Goal: Task Accomplishment & Management: Manage account settings

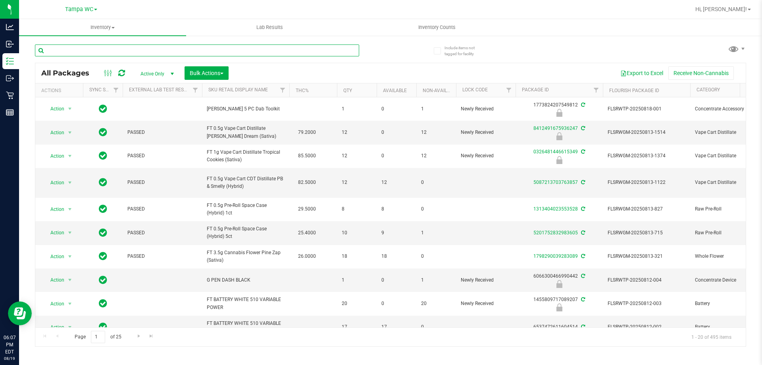
drag, startPoint x: 108, startPoint y: 55, endPoint x: 108, endPoint y: 49, distance: 5.6
click at [108, 54] on input "text" at bounding box center [197, 50] width 324 height 12
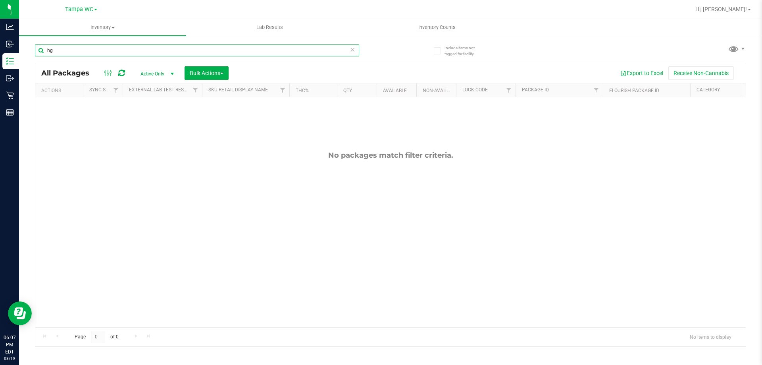
type input "h"
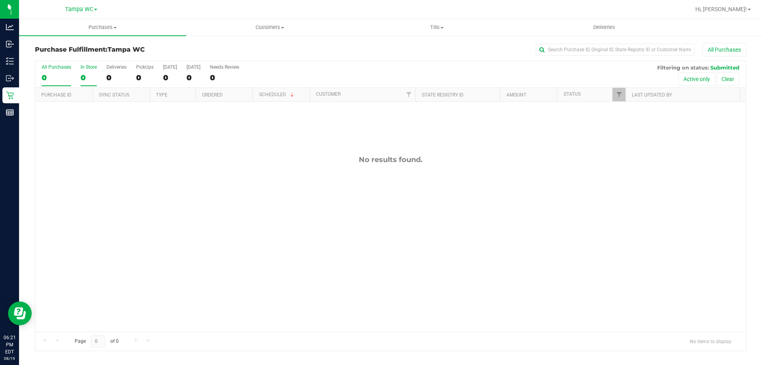
click at [87, 73] on div "0" at bounding box center [89, 77] width 16 height 9
click at [0, 0] on input "In Store 0" at bounding box center [0, 0] width 0 height 0
click at [52, 82] on label "All Purchases 0" at bounding box center [56, 75] width 29 height 22
click at [0, 0] on input "All Purchases 0" at bounding box center [0, 0] width 0 height 0
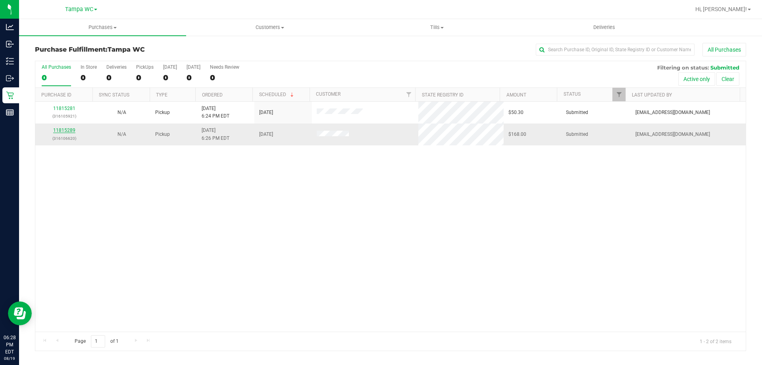
click at [69, 129] on link "11815289" at bounding box center [64, 130] width 22 height 6
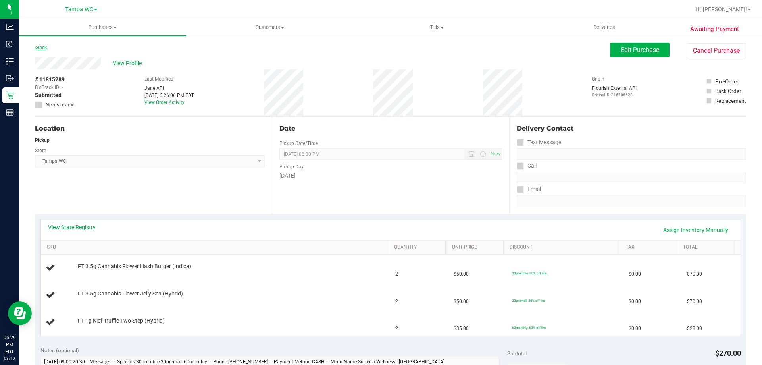
click at [46, 48] on link "Back" at bounding box center [41, 48] width 12 height 6
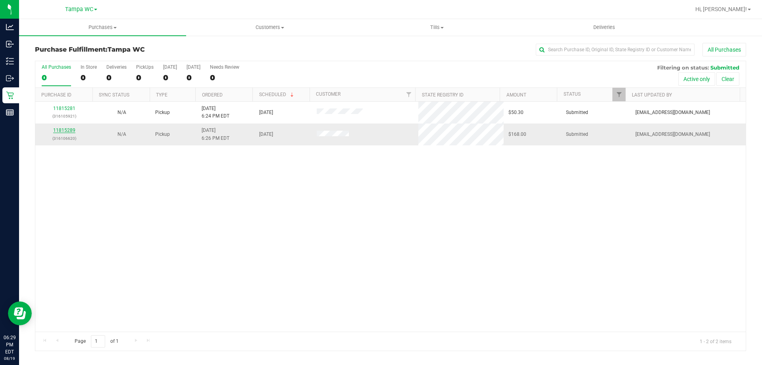
click at [74, 129] on link "11815289" at bounding box center [64, 130] width 22 height 6
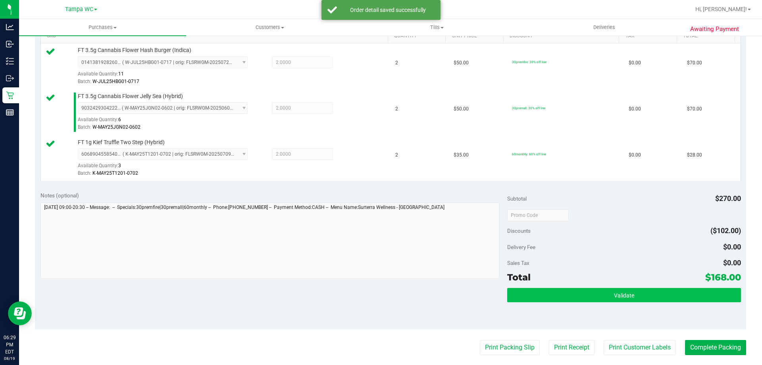
scroll to position [238, 0]
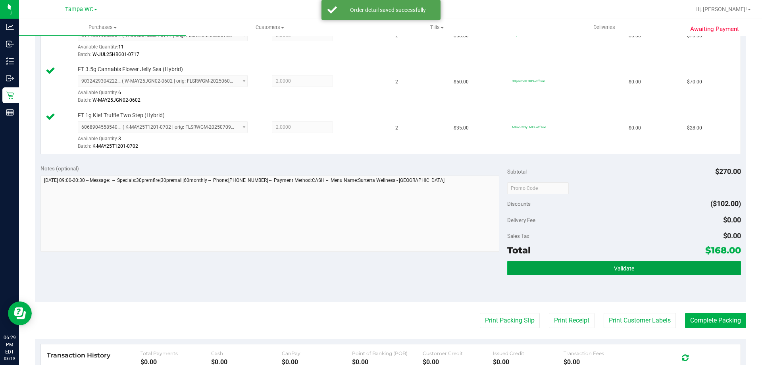
click at [570, 266] on button "Validate" at bounding box center [623, 268] width 233 height 14
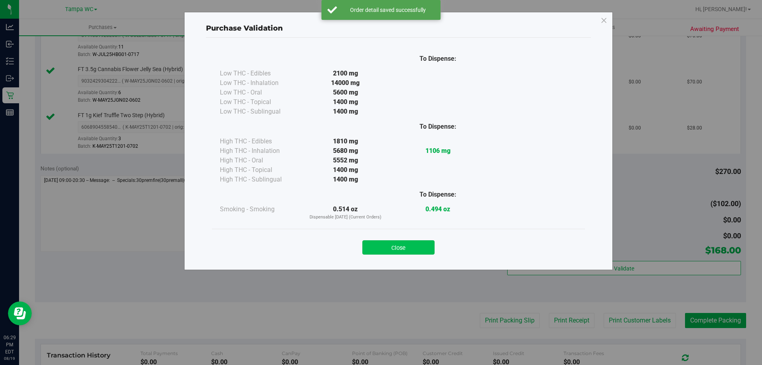
click at [419, 251] on button "Close" at bounding box center [398, 247] width 72 height 14
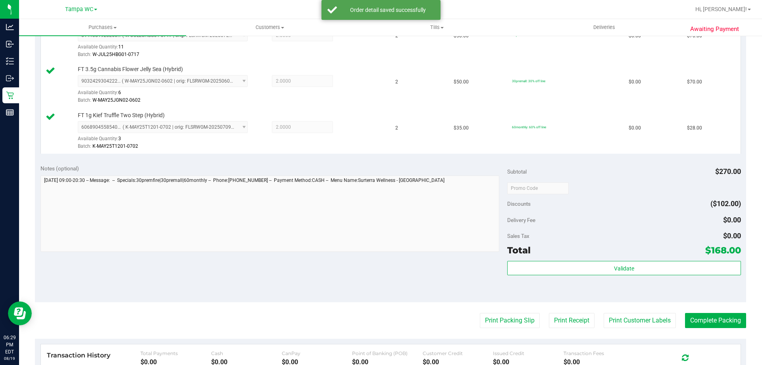
click at [501, 328] on purchase-details "Back Edit Purchase Cancel Purchase View Profile # 11815289 BioTrack ID: - Submi…" at bounding box center [390, 146] width 711 height 682
click at [500, 318] on button "Print Packing Slip" at bounding box center [510, 320] width 60 height 15
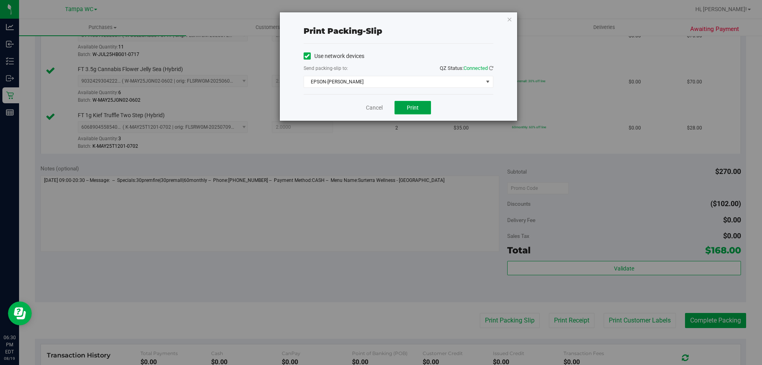
click at [419, 104] on button "Print" at bounding box center [412, 107] width 37 height 13
drag, startPoint x: 379, startPoint y: 110, endPoint x: 473, endPoint y: 231, distance: 153.8
click at [379, 110] on link "Cancel" at bounding box center [374, 108] width 17 height 8
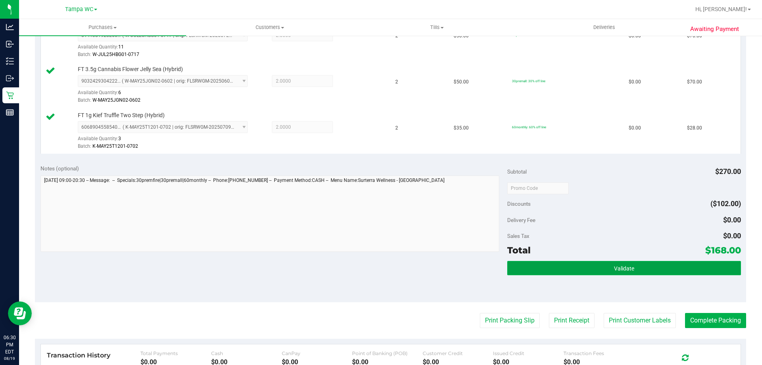
click at [529, 267] on button "Validate" at bounding box center [623, 268] width 233 height 14
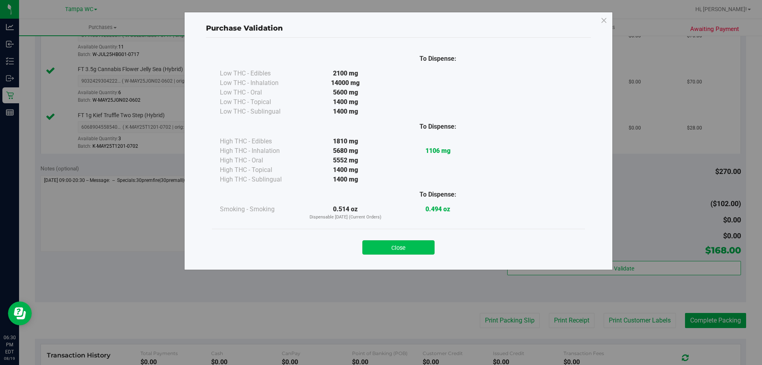
click at [405, 251] on button "Close" at bounding box center [398, 247] width 72 height 14
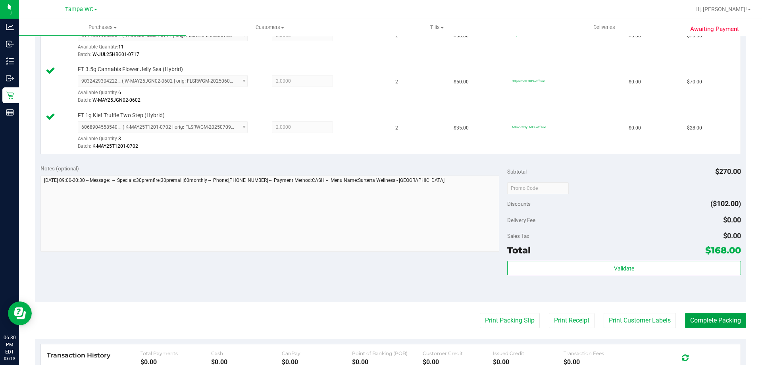
click at [694, 313] on button "Complete Packing" at bounding box center [715, 320] width 61 height 15
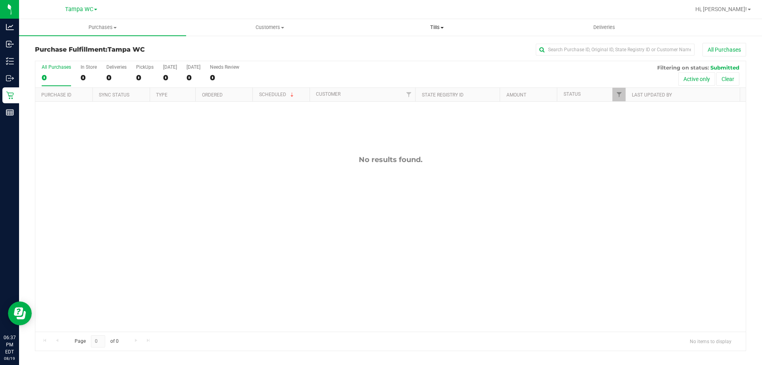
click at [452, 25] on span "Tills" at bounding box center [437, 27] width 166 height 7
click at [399, 46] on span "Manage tills" at bounding box center [380, 47] width 54 height 7
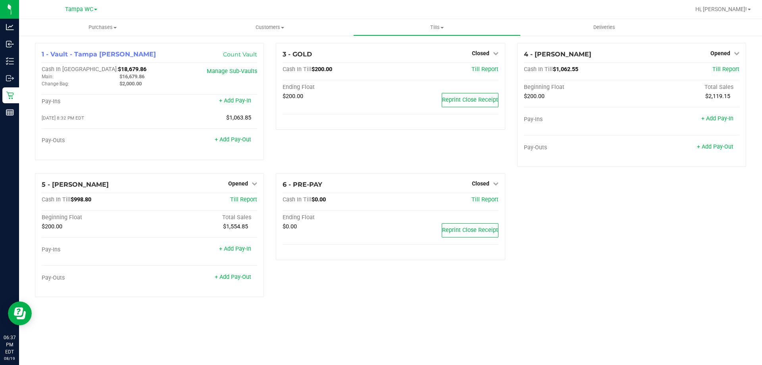
click at [591, 189] on div "1 - Vault - Tampa Fowler Count Vault Cash In Vault: $18,679.86 Main: $16,679.86…" at bounding box center [390, 173] width 723 height 260
click at [235, 276] on link "+ Add Pay-Out" at bounding box center [233, 276] width 37 height 7
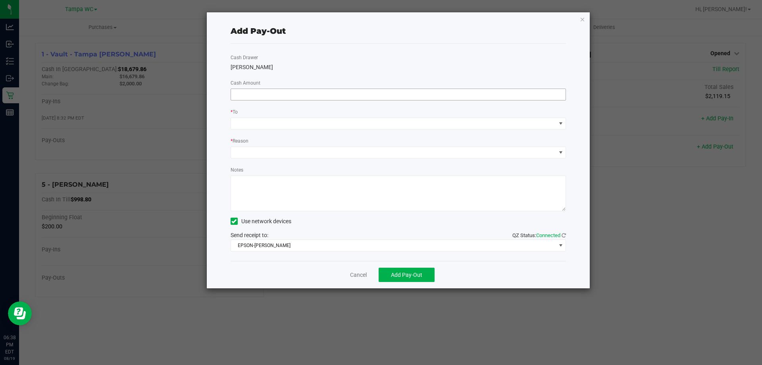
click at [290, 96] on input at bounding box center [398, 94] width 335 height 11
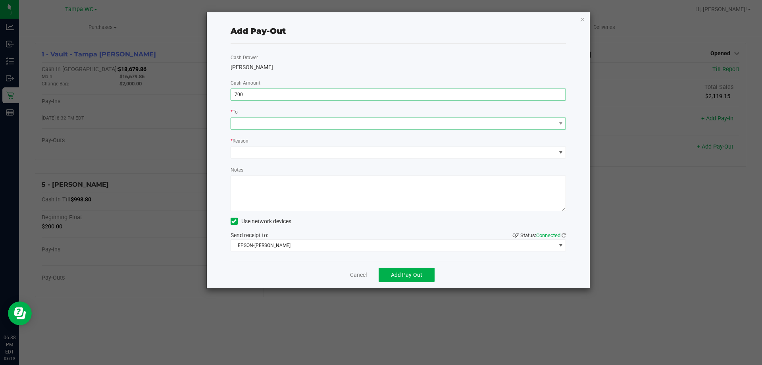
type input "$700.00"
click at [293, 128] on span at bounding box center [393, 123] width 325 height 11
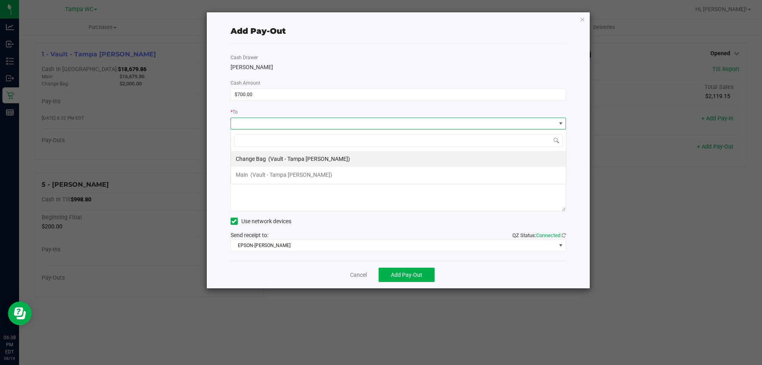
scroll to position [12, 335]
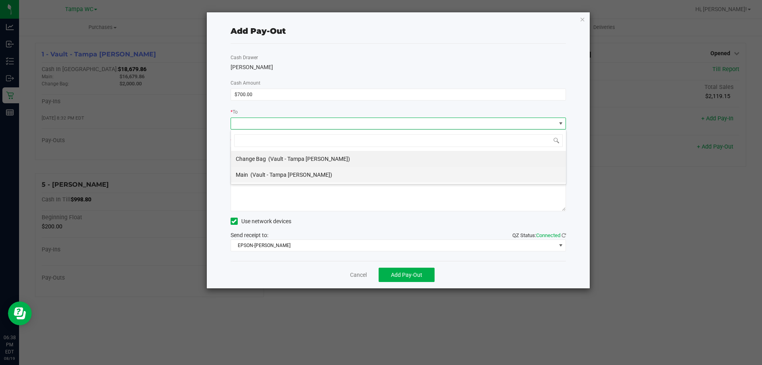
click at [266, 179] on div "Main (Vault - Tampa Fowler)" at bounding box center [284, 174] width 96 height 14
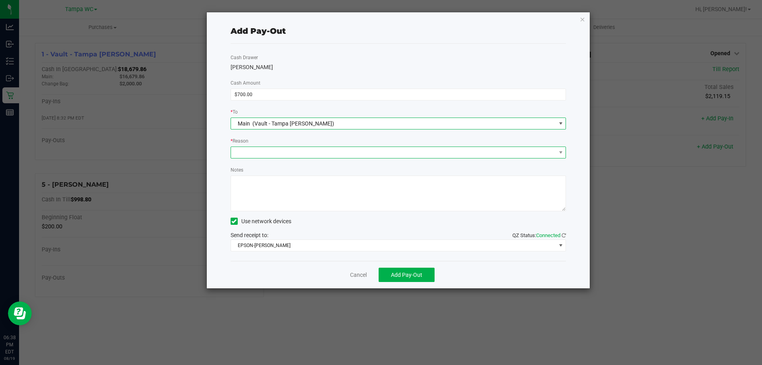
click at [269, 151] on span at bounding box center [393, 152] width 325 height 11
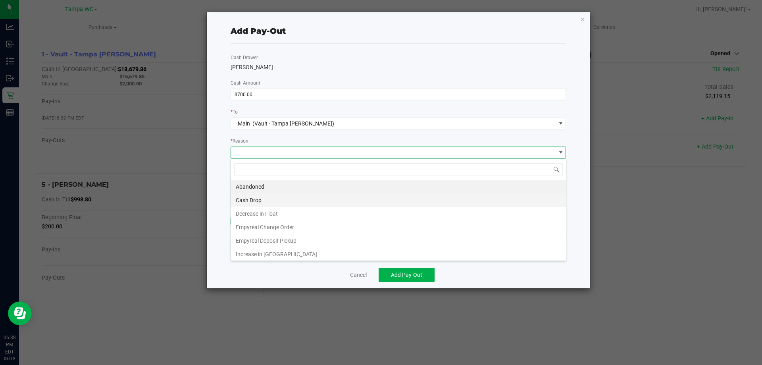
click at [263, 202] on li "Cash Drop" at bounding box center [398, 199] width 335 height 13
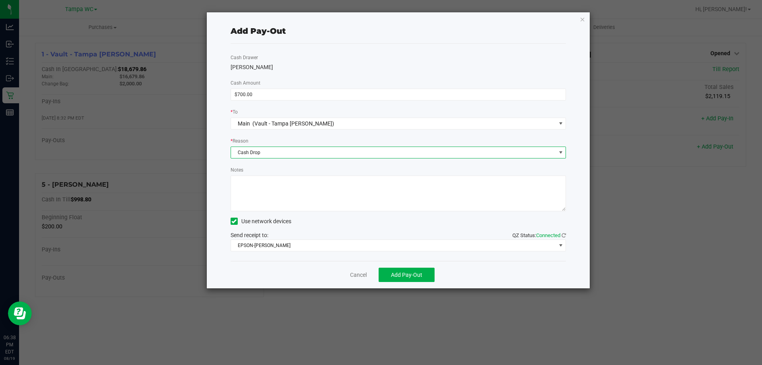
click at [274, 190] on textarea "Notes" at bounding box center [399, 193] width 336 height 36
type textarea "sf"
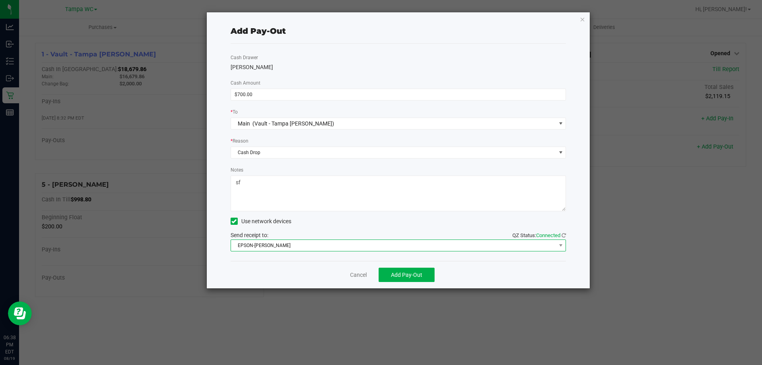
click at [275, 240] on span "EPSON-[PERSON_NAME]" at bounding box center [393, 245] width 325 height 11
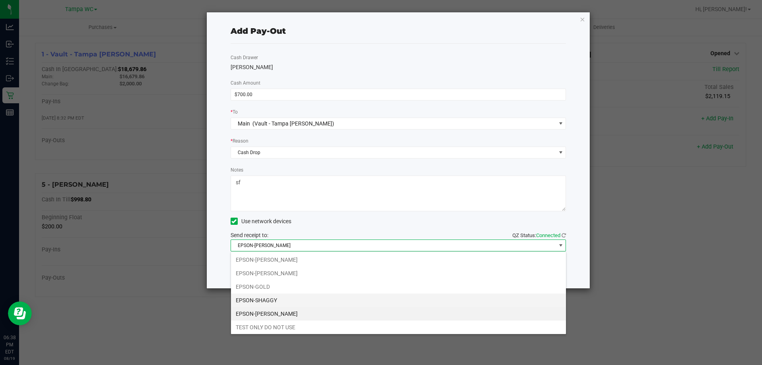
click at [274, 299] on li "EPSON-SHAGGY" at bounding box center [398, 299] width 335 height 13
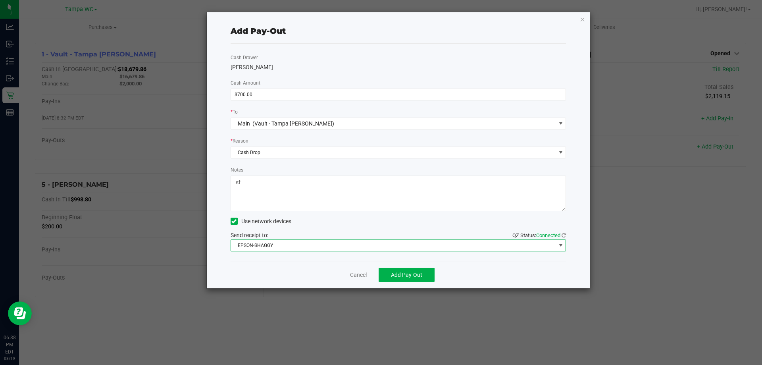
click at [280, 262] on div "Cancel Add Pay-Out" at bounding box center [399, 274] width 336 height 27
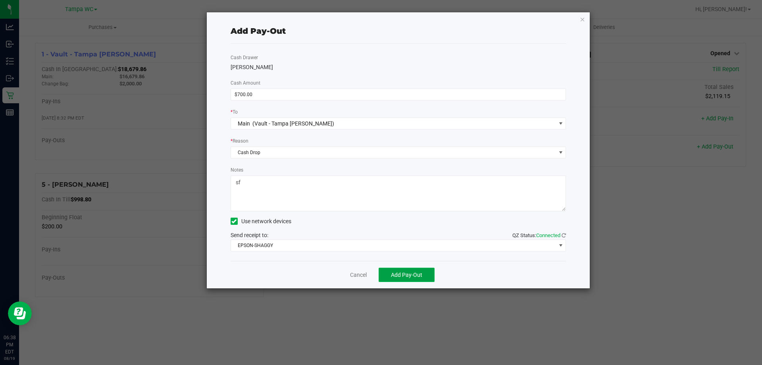
click at [410, 278] on button "Add Pay-Out" at bounding box center [407, 274] width 56 height 14
click at [365, 275] on link "Dismiss" at bounding box center [355, 275] width 19 height 8
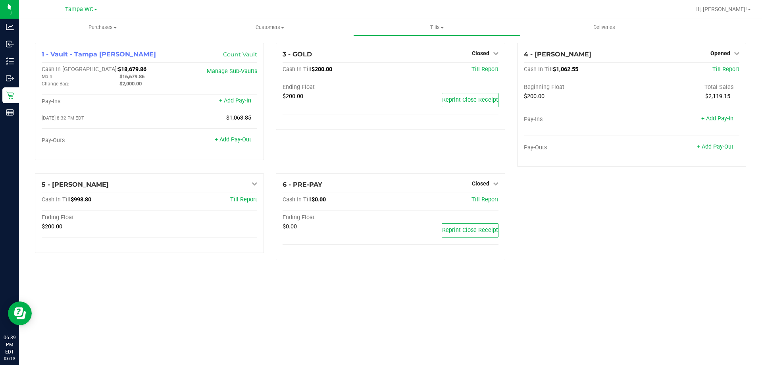
click at [650, 259] on div "1 - Vault - Tampa Fowler Count Vault Cash In Vault: $18,679.86 Main: $16,679.86…" at bounding box center [390, 154] width 723 height 223
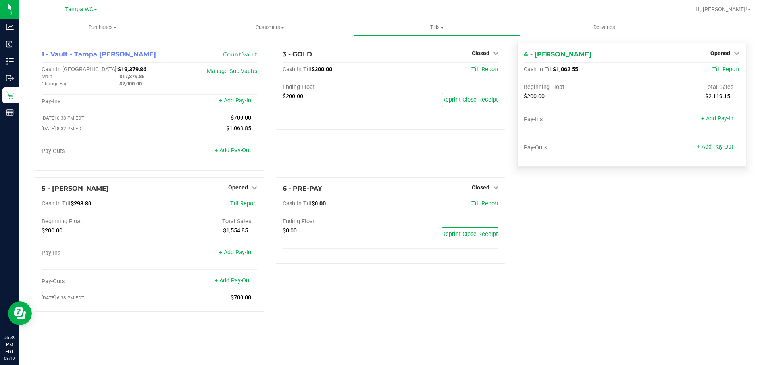
click at [716, 148] on link "+ Add Pay-Out" at bounding box center [715, 146] width 37 height 7
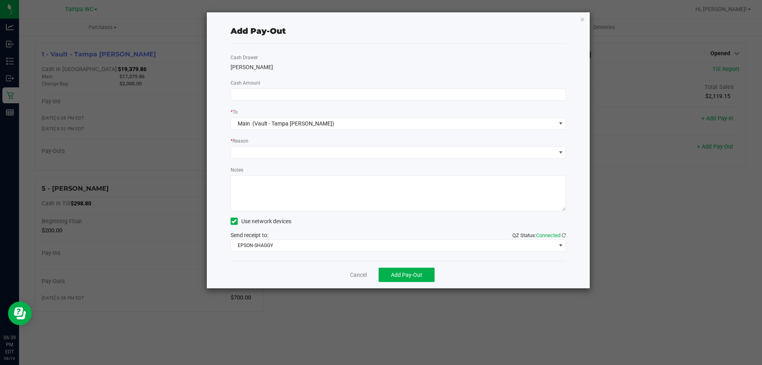
click at [274, 87] on div "Cash Drawer DAVID-BISBAL Cash Amount * To Main (Vault - Tampa Fowler) * Reason …" at bounding box center [399, 152] width 336 height 217
click at [275, 93] on input at bounding box center [398, 94] width 335 height 11
type input "$750.00"
click at [269, 155] on span at bounding box center [393, 152] width 325 height 11
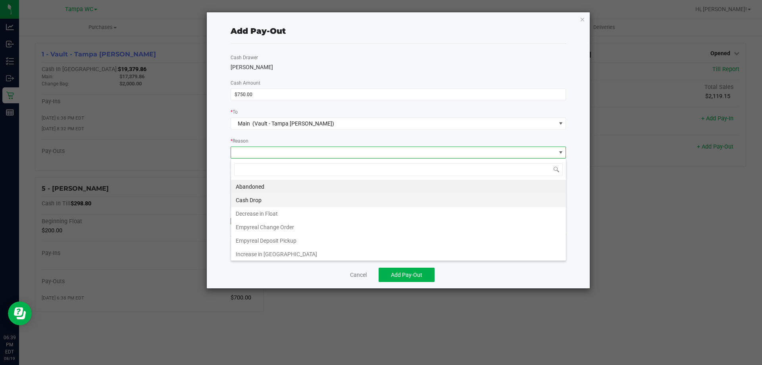
click at [272, 201] on li "Cash Drop" at bounding box center [398, 199] width 335 height 13
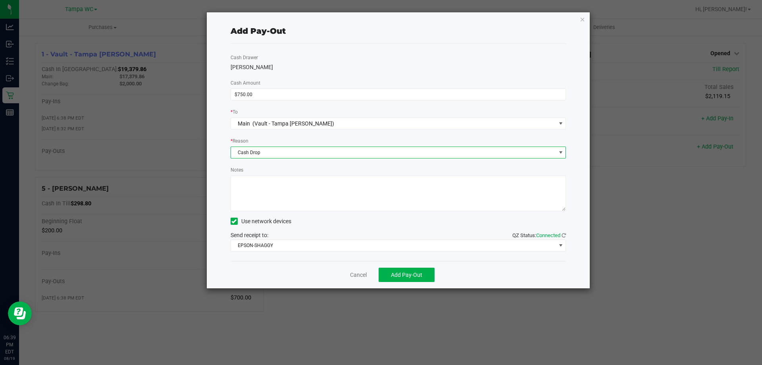
click at [272, 201] on textarea "Notes" at bounding box center [399, 193] width 336 height 36
type textarea "sf"
click at [398, 274] on span "Add Pay-Out" at bounding box center [406, 274] width 31 height 6
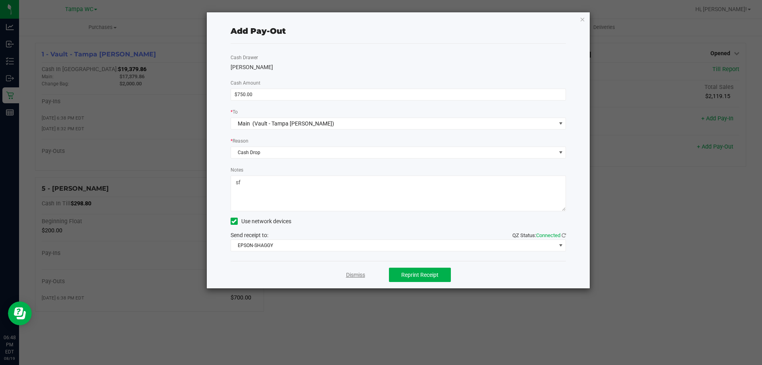
click at [355, 271] on link "Dismiss" at bounding box center [355, 275] width 19 height 8
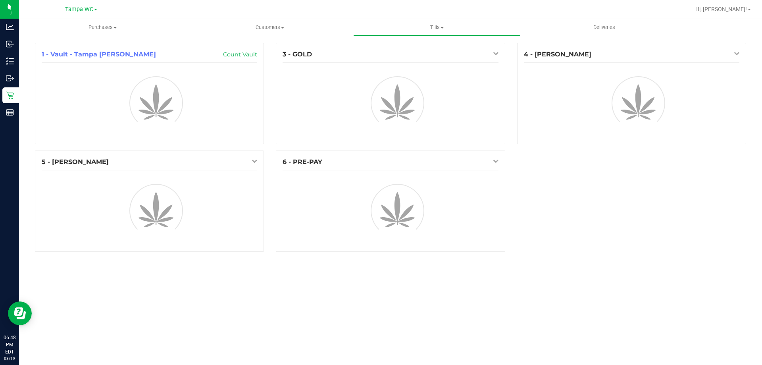
click at [610, 252] on div "1 - Vault - Tampa Fowler Count Vault 3 - GOLD 4 - DAVID-BISBAL 5 - WILLOW-SMITH…" at bounding box center [390, 150] width 723 height 215
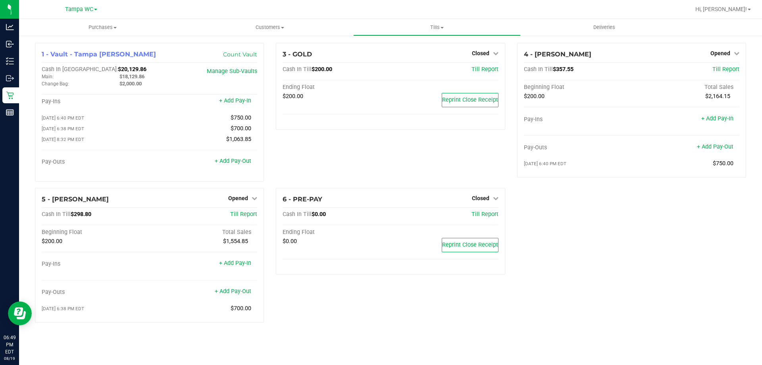
click at [579, 292] on div "1 - Vault - Tampa Fowler Count Vault Cash In Vault: $20,129.86 Main: $18,129.86…" at bounding box center [390, 186] width 723 height 286
click at [452, 167] on div "3 - GOLD Closed Open Till Cash In Till $200.00 Till Report Ending Float $200.00…" at bounding box center [390, 115] width 241 height 145
click at [560, 236] on div "1 - Vault - [GEOGRAPHIC_DATA] [PERSON_NAME] Count Vault Cash In Vault: $20,129.…" at bounding box center [390, 186] width 723 height 286
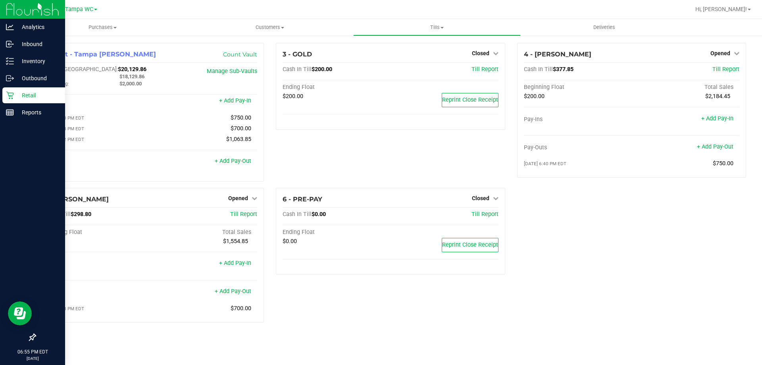
click at [27, 100] on div "Retail" at bounding box center [33, 95] width 63 height 16
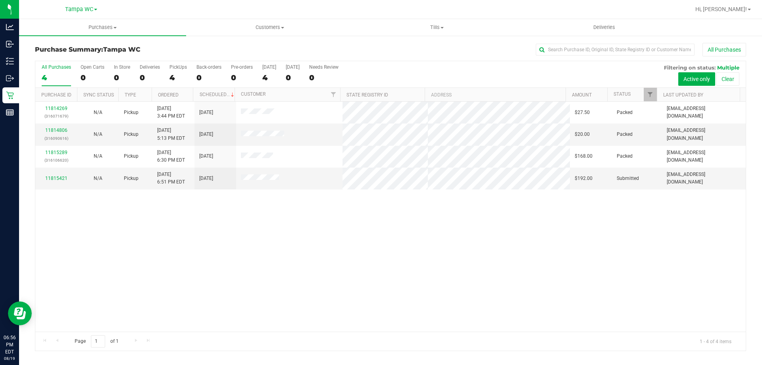
click at [356, 263] on div "11814269 (316071679) N/A Pickup [DATE] 3:44 PM EDT 8/19/2025 $27.50 Packed [EMA…" at bounding box center [390, 217] width 710 height 230
click at [60, 177] on link "11815421" at bounding box center [56, 178] width 22 height 6
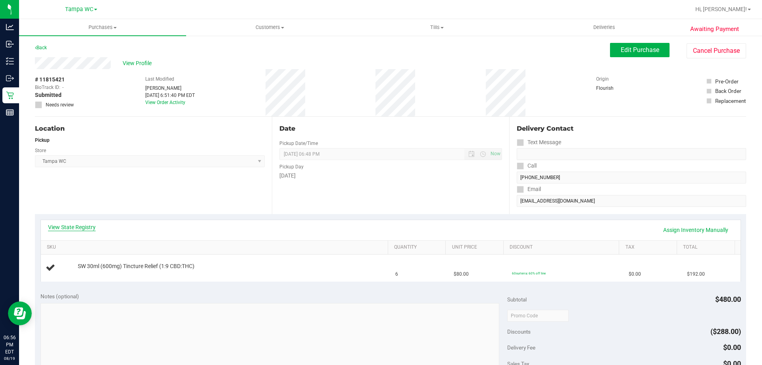
click at [78, 226] on link "View State Registry" at bounding box center [72, 227] width 48 height 8
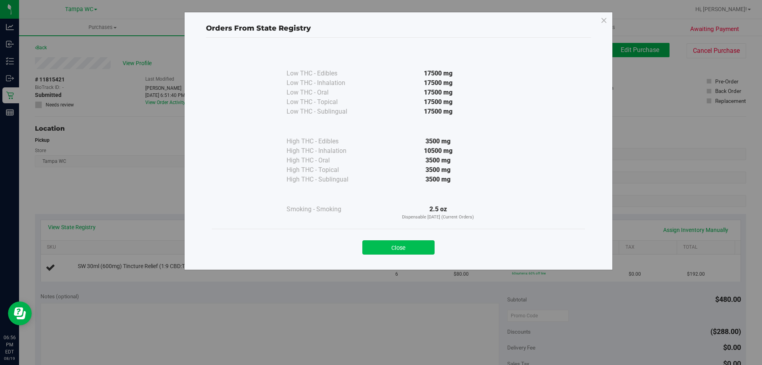
click at [408, 245] on button "Close" at bounding box center [398, 247] width 72 height 14
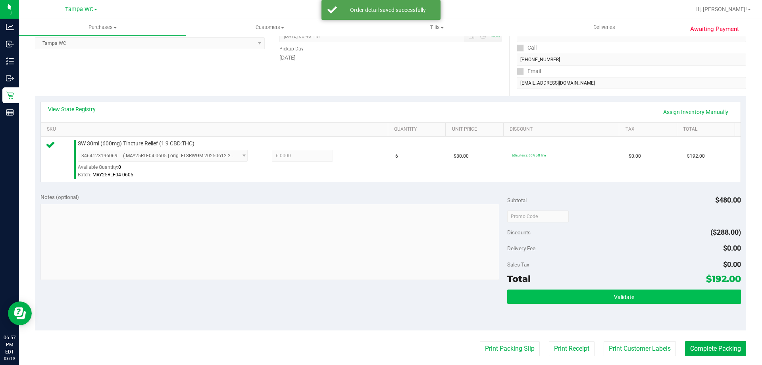
scroll to position [119, 0]
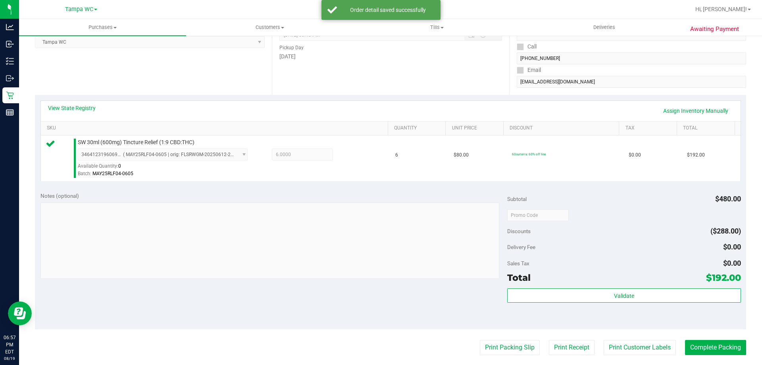
click at [613, 279] on div "Total $192.00" at bounding box center [623, 277] width 233 height 14
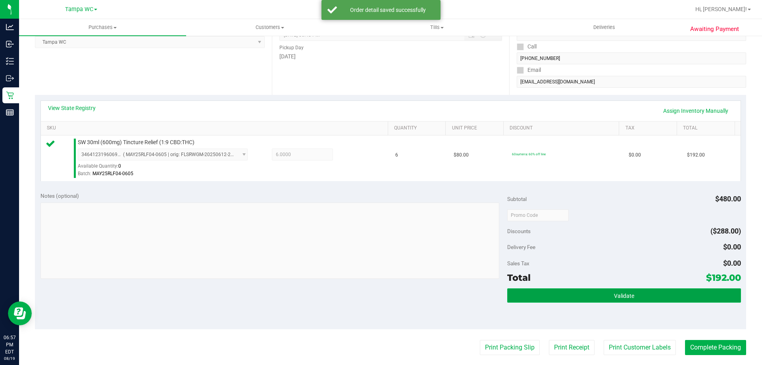
click at [611, 299] on button "Validate" at bounding box center [623, 295] width 233 height 14
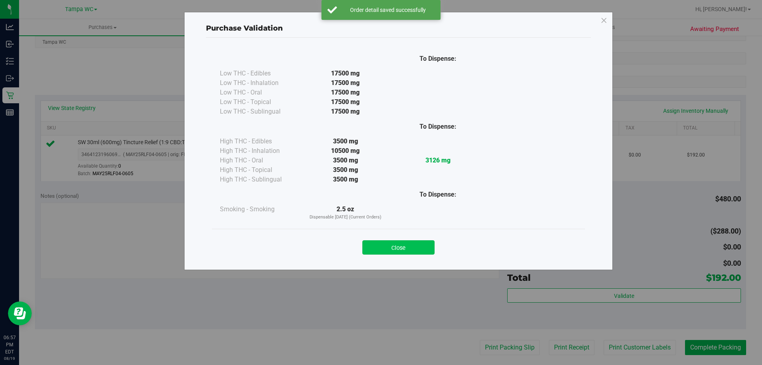
click at [413, 246] on button "Close" at bounding box center [398, 247] width 72 height 14
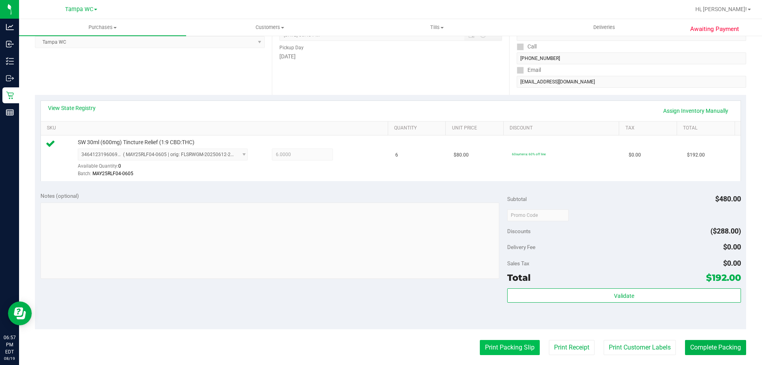
click at [515, 346] on button "Print Packing Slip" at bounding box center [510, 347] width 60 height 15
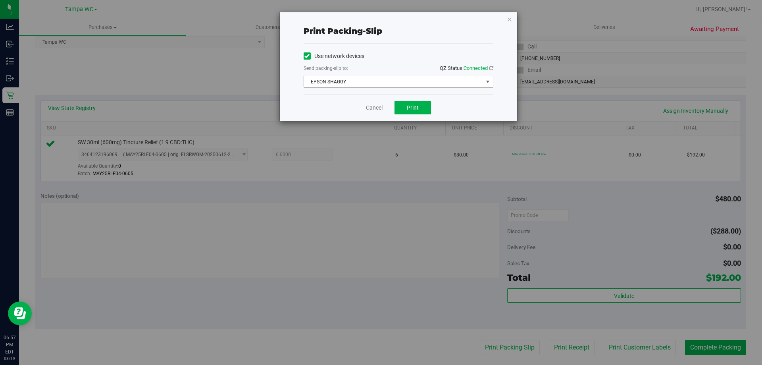
click at [419, 85] on span "EPSON-SHAGGY" at bounding box center [393, 81] width 179 height 11
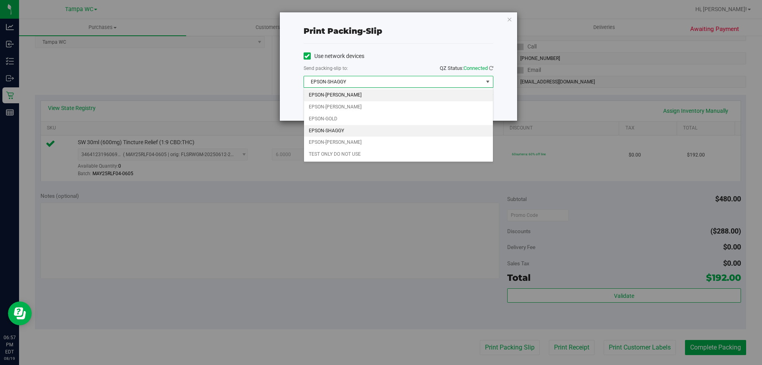
click at [361, 95] on li "EPSON-[PERSON_NAME]" at bounding box center [398, 95] width 189 height 12
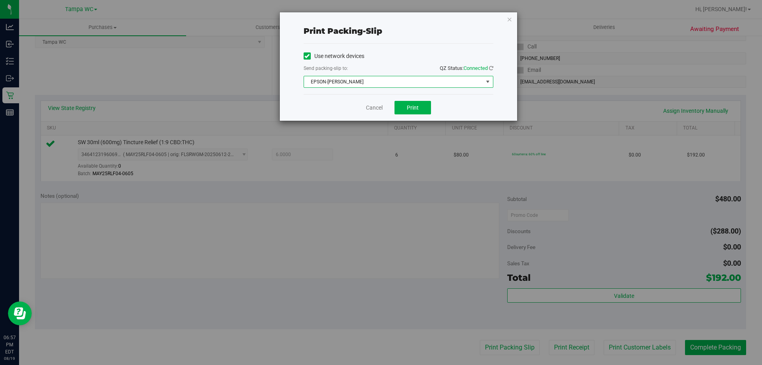
click at [404, 84] on span "EPSON-[PERSON_NAME]" at bounding box center [393, 81] width 179 height 11
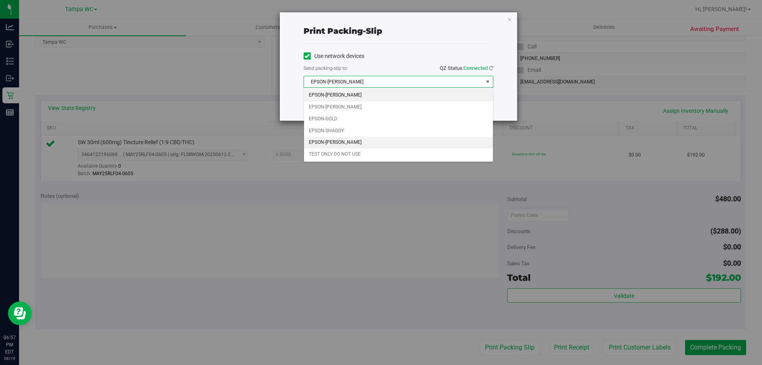
click at [354, 140] on li "EPSON-[PERSON_NAME]" at bounding box center [398, 143] width 189 height 12
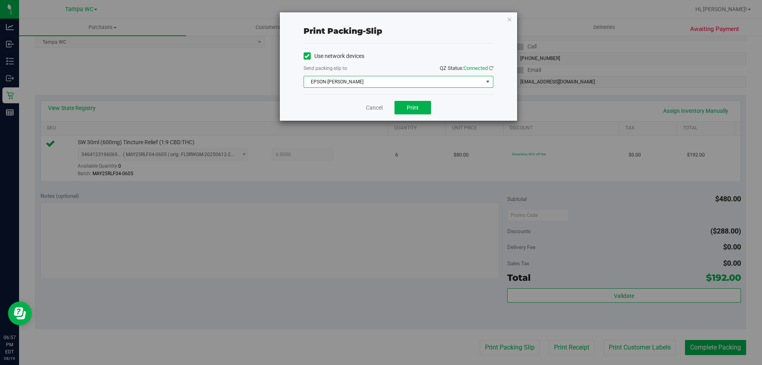
click at [414, 98] on div "Cancel Print" at bounding box center [399, 107] width 190 height 27
click at [416, 108] on span "Print" at bounding box center [413, 107] width 12 height 6
drag, startPoint x: 375, startPoint y: 106, endPoint x: 568, endPoint y: 237, distance: 233.1
click at [374, 106] on link "Cancel" at bounding box center [374, 108] width 17 height 8
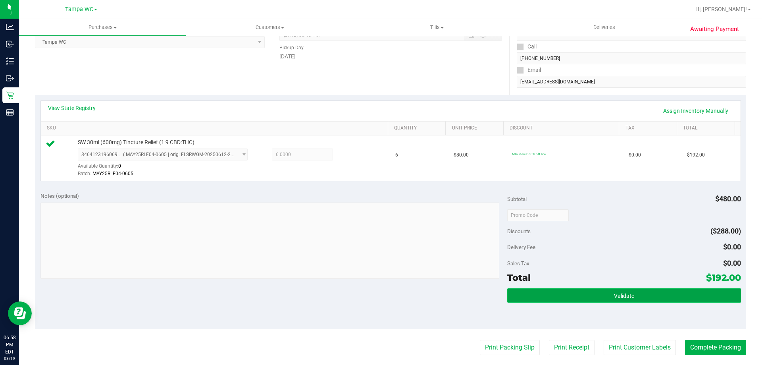
click at [605, 288] on button "Validate" at bounding box center [623, 295] width 233 height 14
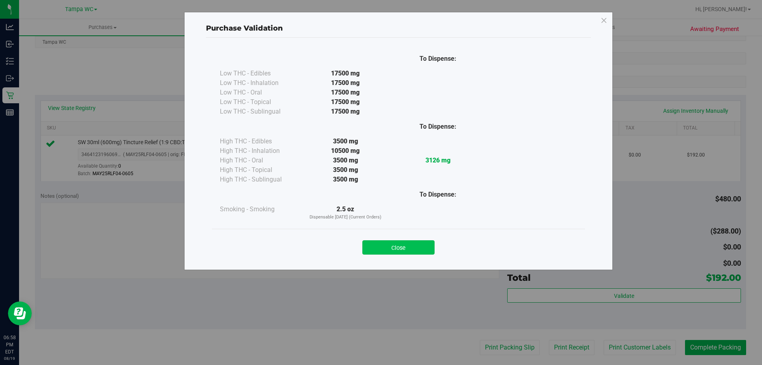
click at [395, 244] on button "Close" at bounding box center [398, 247] width 72 height 14
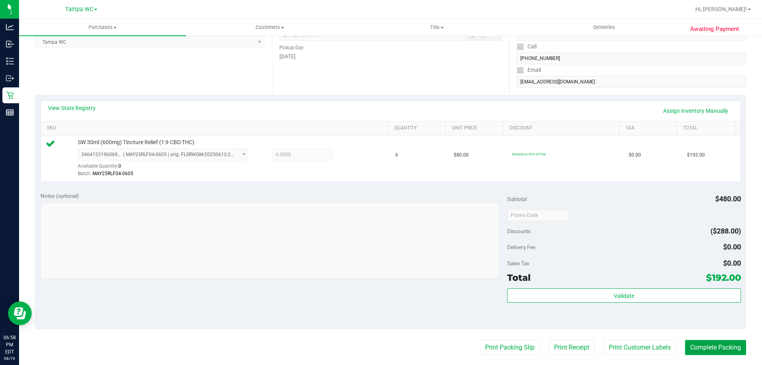
click at [694, 343] on button "Complete Packing" at bounding box center [715, 347] width 61 height 15
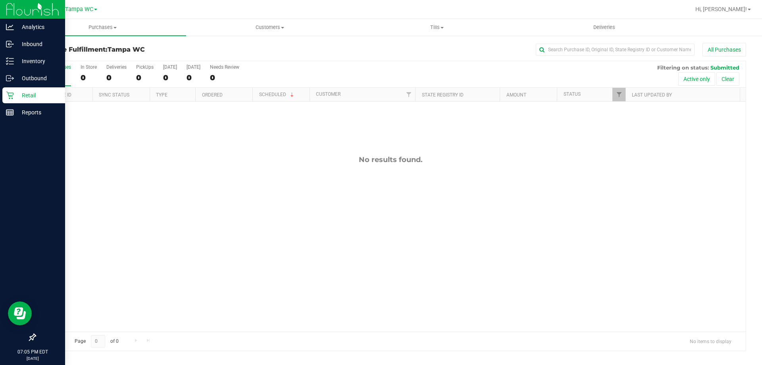
click at [11, 92] on icon at bounding box center [10, 95] width 8 height 8
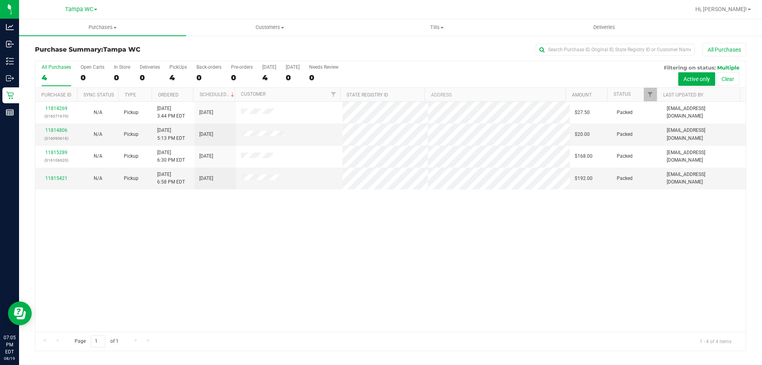
click at [165, 247] on div "11814269 (316071679) N/A Pickup [DATE] 3:44 PM EDT 8/19/2025 $27.50 Packed [EMA…" at bounding box center [390, 217] width 710 height 230
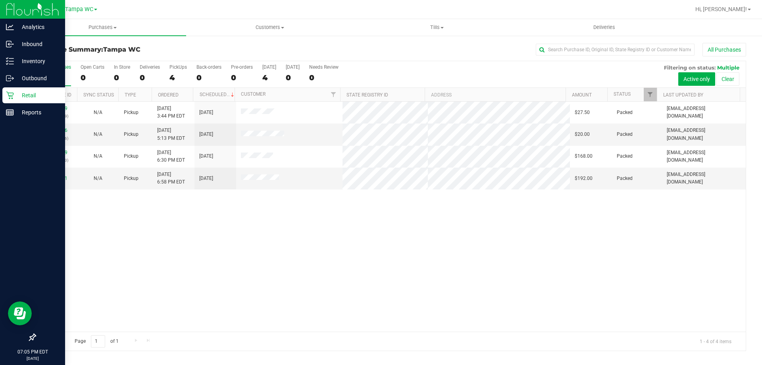
click at [12, 94] on icon at bounding box center [10, 95] width 8 height 8
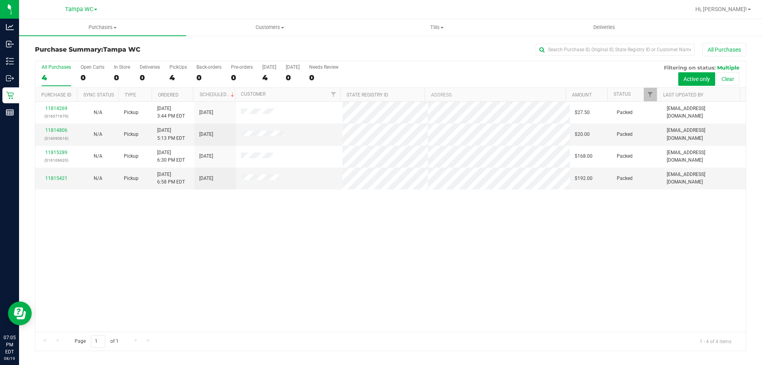
click at [284, 260] on div "11814269 (316071679) N/A Pickup [DATE] 3:44 PM EDT 8/19/2025 $27.50 Packed [EMA…" at bounding box center [390, 217] width 710 height 230
click at [392, 257] on div "11814269 (316071679) N/A Pickup [DATE] 3:44 PM EDT 8/19/2025 $27.50 Packed [EMA…" at bounding box center [390, 217] width 710 height 230
click at [258, 233] on div "11814269 (316071679) N/A Pickup 8/19/2025 3:44 PM EDT 8/19/2025 $27.50 Packed z…" at bounding box center [390, 217] width 710 height 230
click at [284, 306] on div "11814269 (316071679) N/A Pickup 8/19/2025 3:44 PM EDT 8/19/2025 $27.50 Packed z…" at bounding box center [390, 217] width 710 height 230
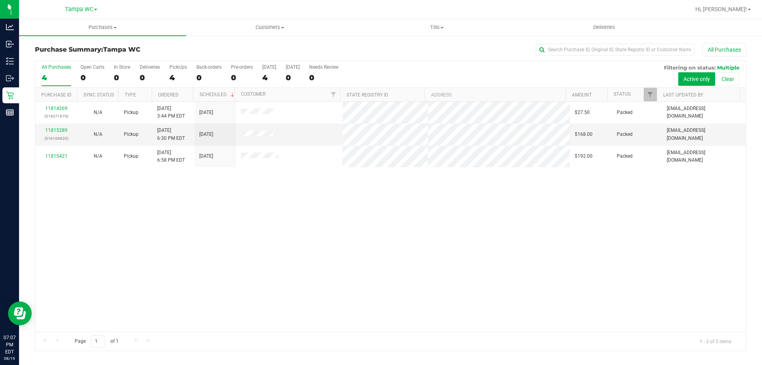
click at [404, 214] on div "11814269 (316071679) N/A Pickup 8/19/2025 3:44 PM EDT 8/19/2025 $27.50 Packed z…" at bounding box center [390, 217] width 710 height 230
drag, startPoint x: 333, startPoint y: 201, endPoint x: 340, endPoint y: 205, distance: 7.8
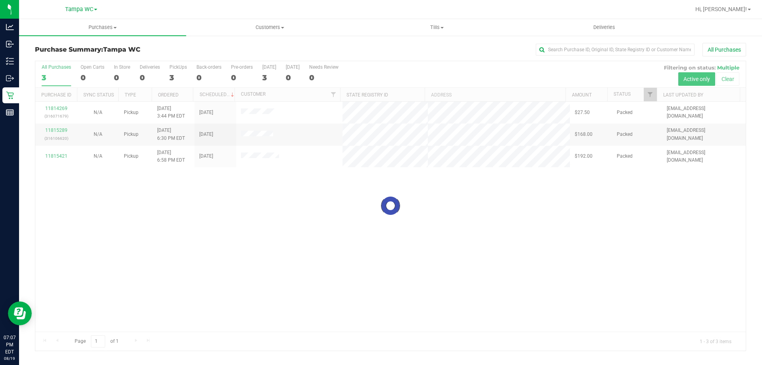
click at [335, 202] on div at bounding box center [390, 205] width 710 height 289
